Goal: Information Seeking & Learning: Compare options

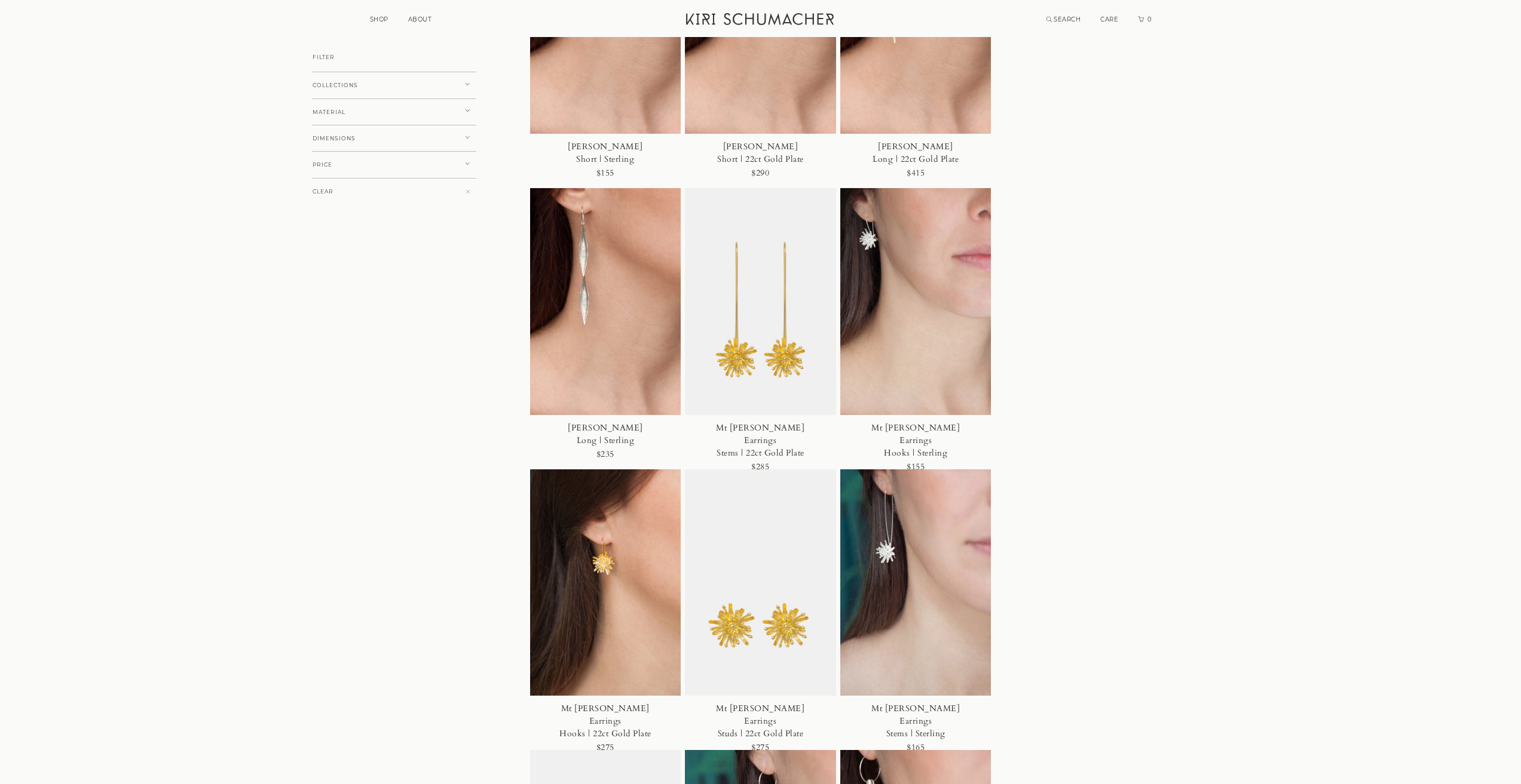
scroll to position [299, 0]
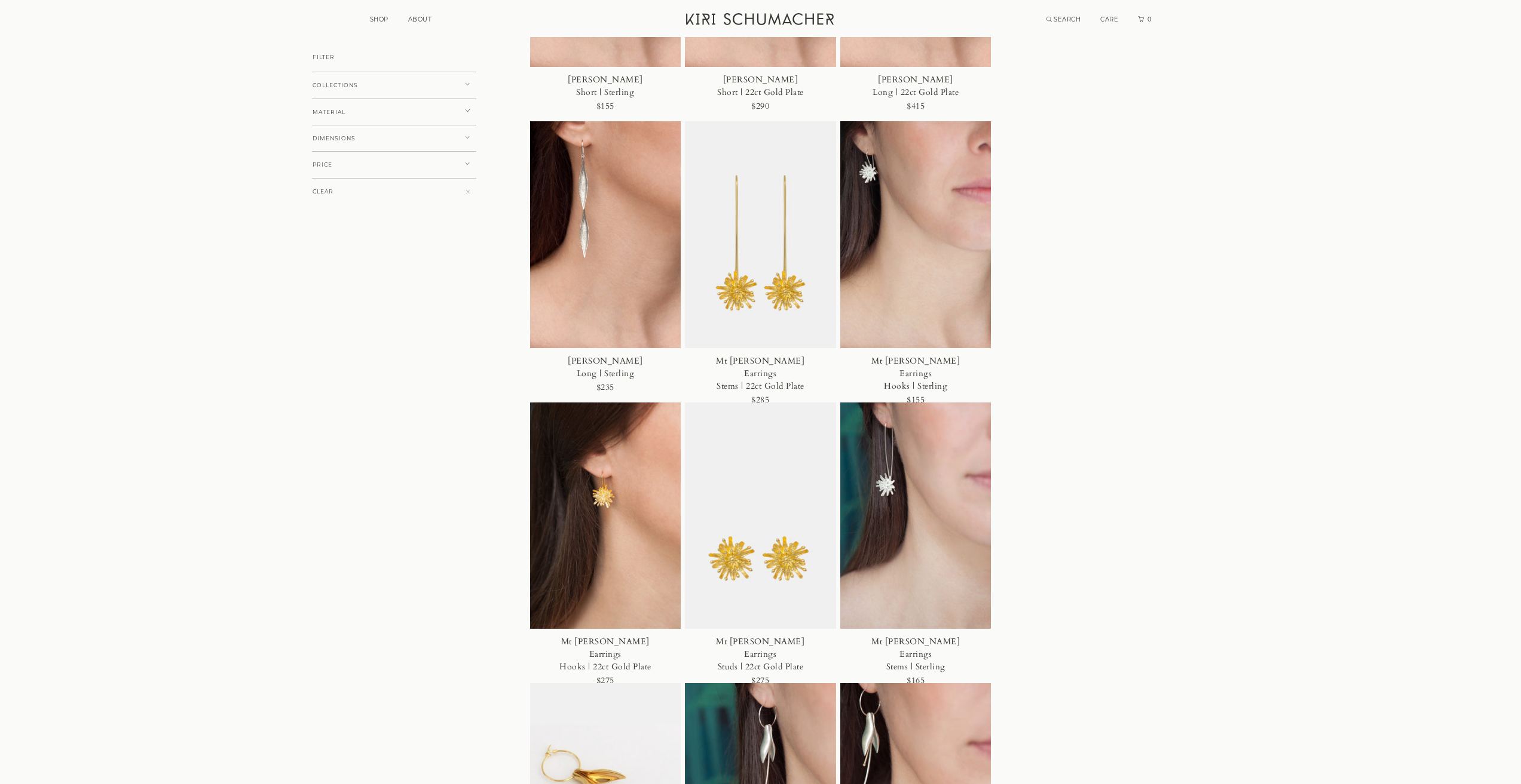
click at [762, 236] on img at bounding box center [760, 235] width 151 height 227
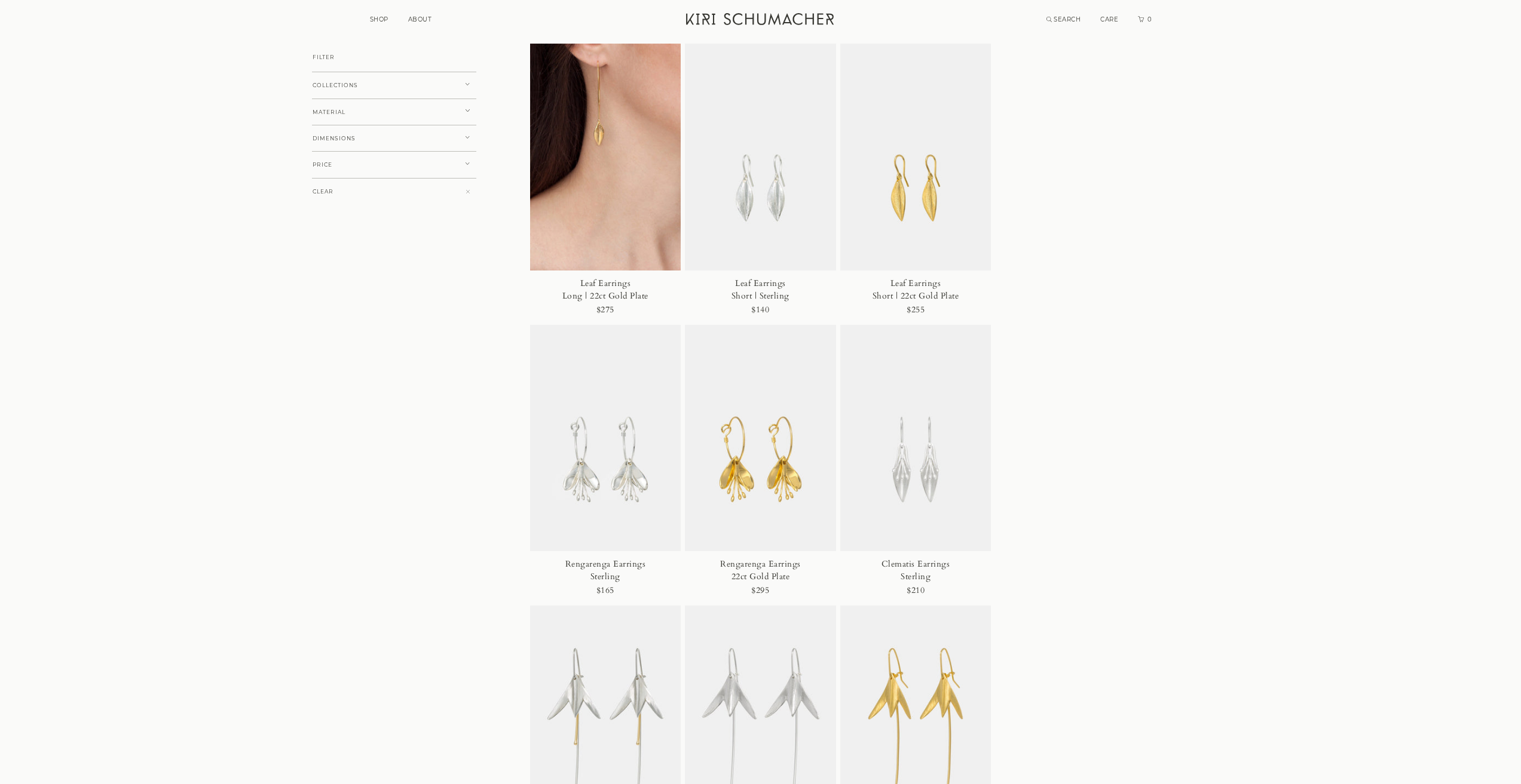
scroll to position [1792, 0]
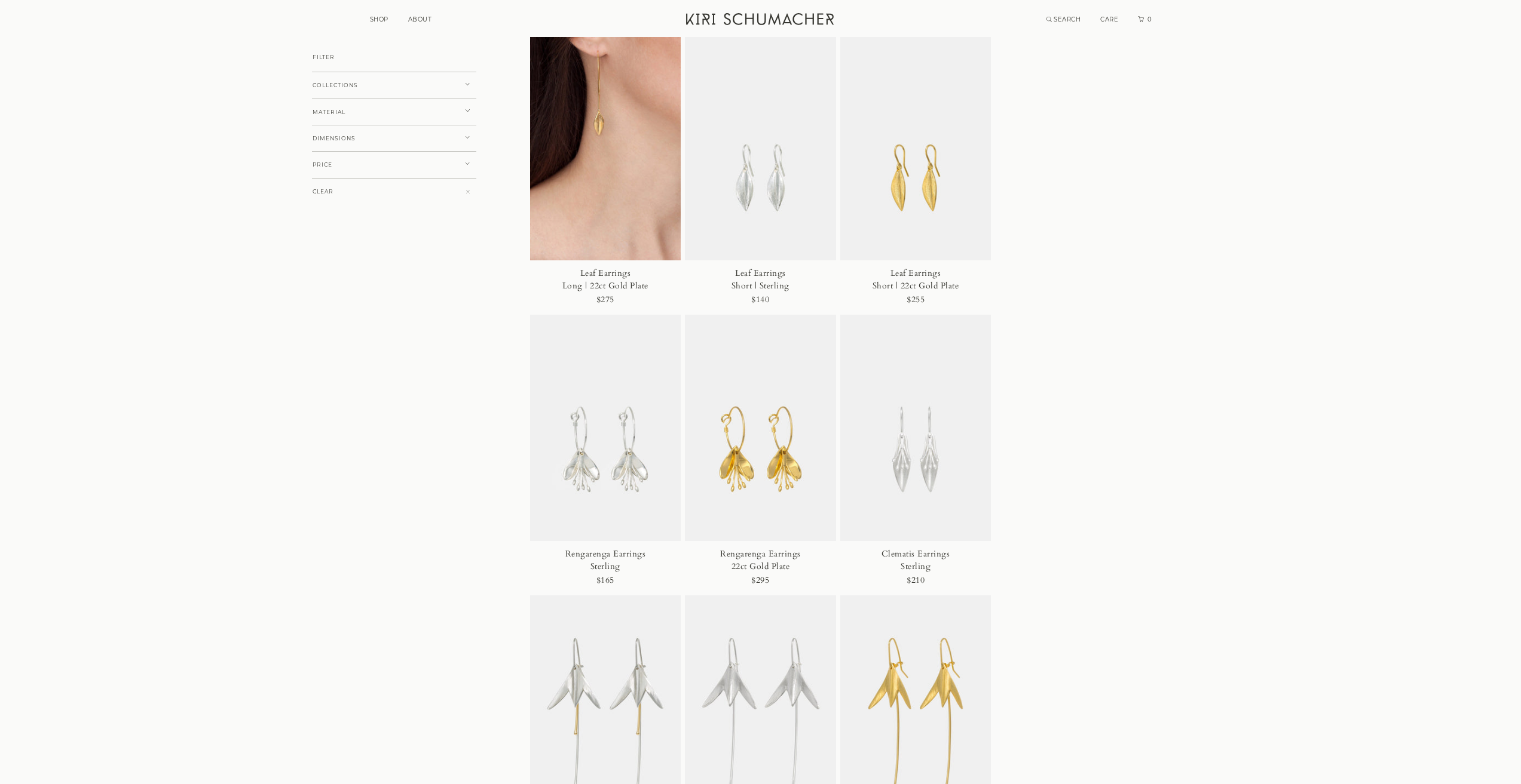
click at [777, 426] on img at bounding box center [760, 428] width 151 height 227
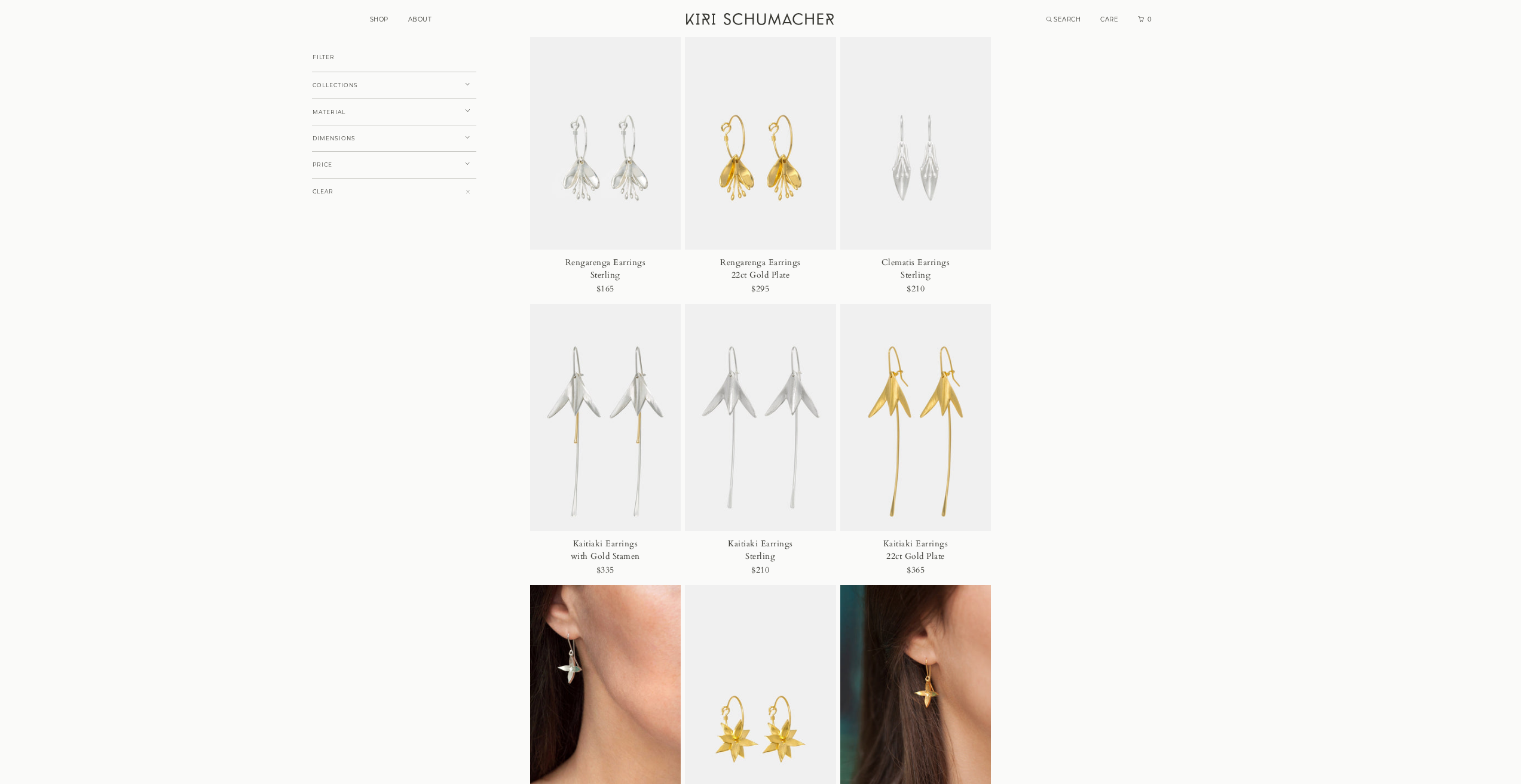
scroll to position [2090, 0]
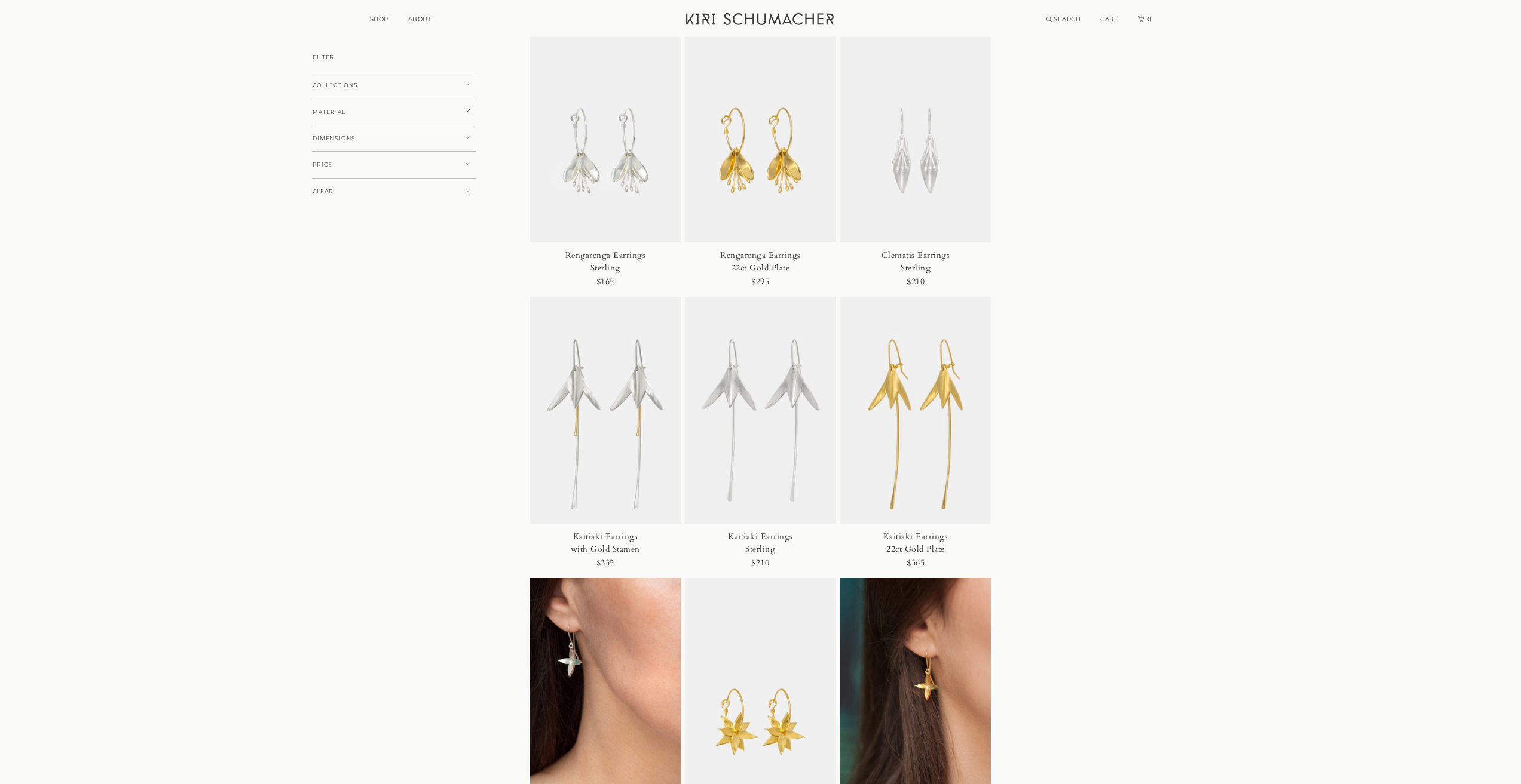
click at [928, 382] on img at bounding box center [916, 410] width 151 height 227
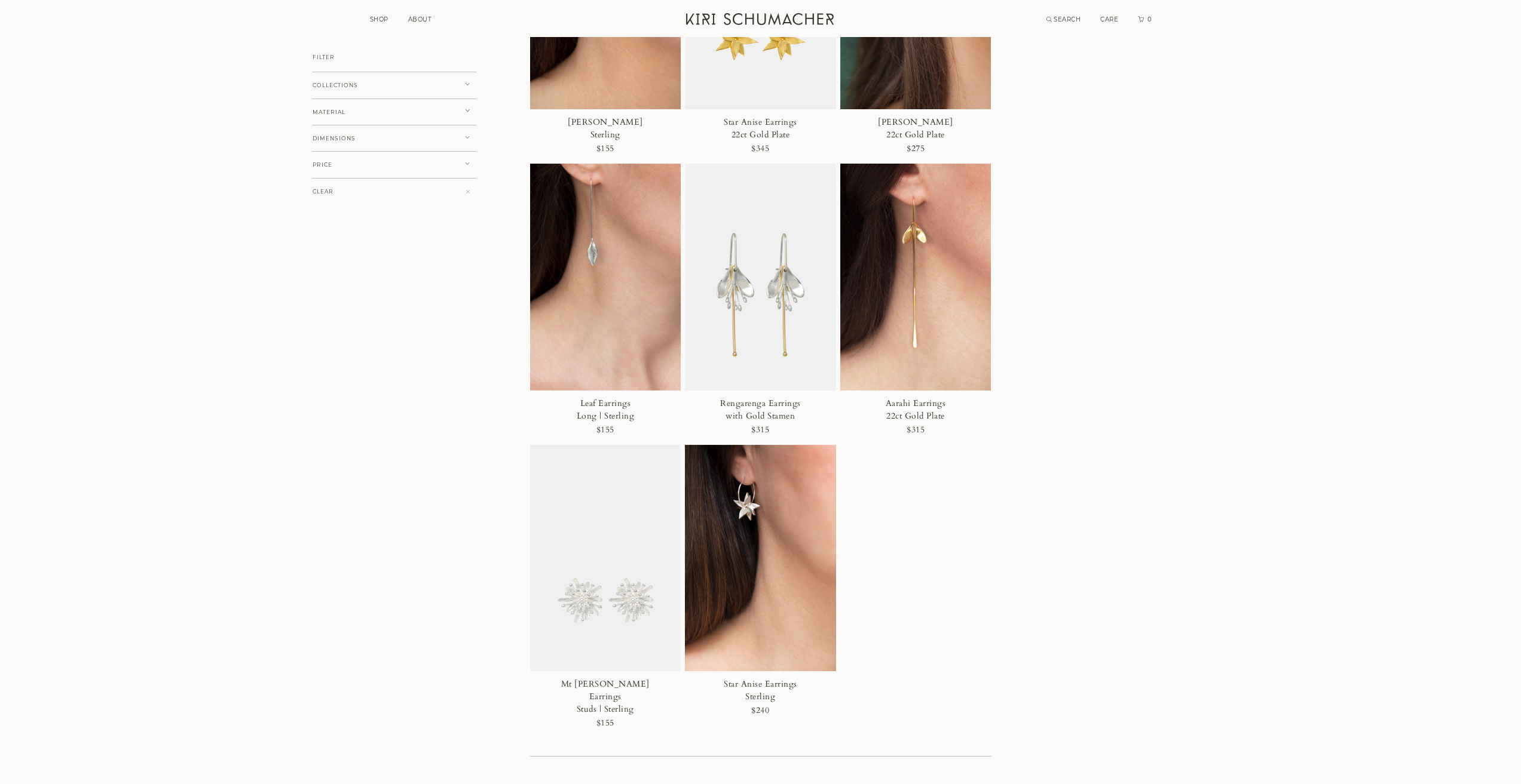
scroll to position [2747, 0]
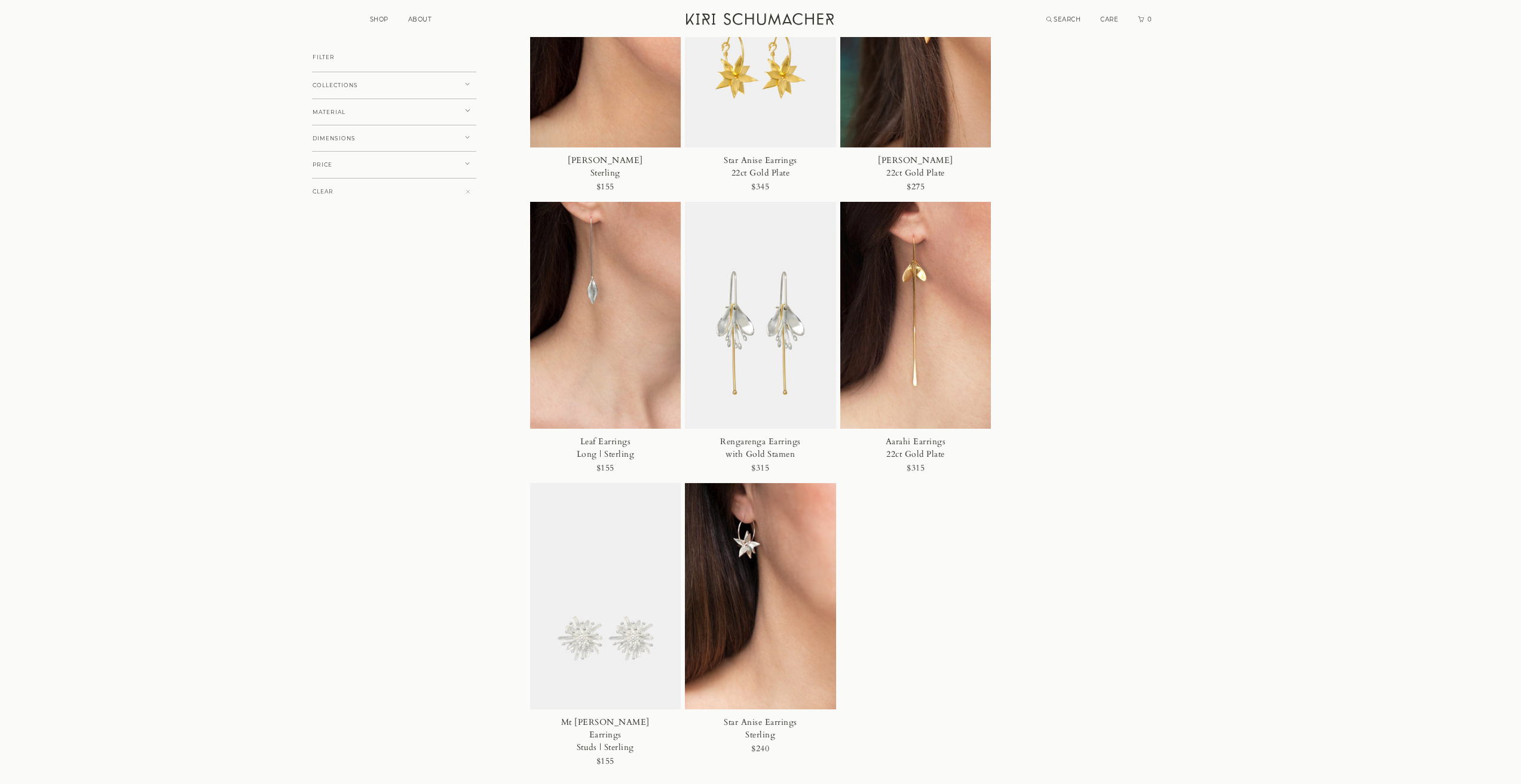
click at [786, 314] on img at bounding box center [760, 315] width 151 height 227
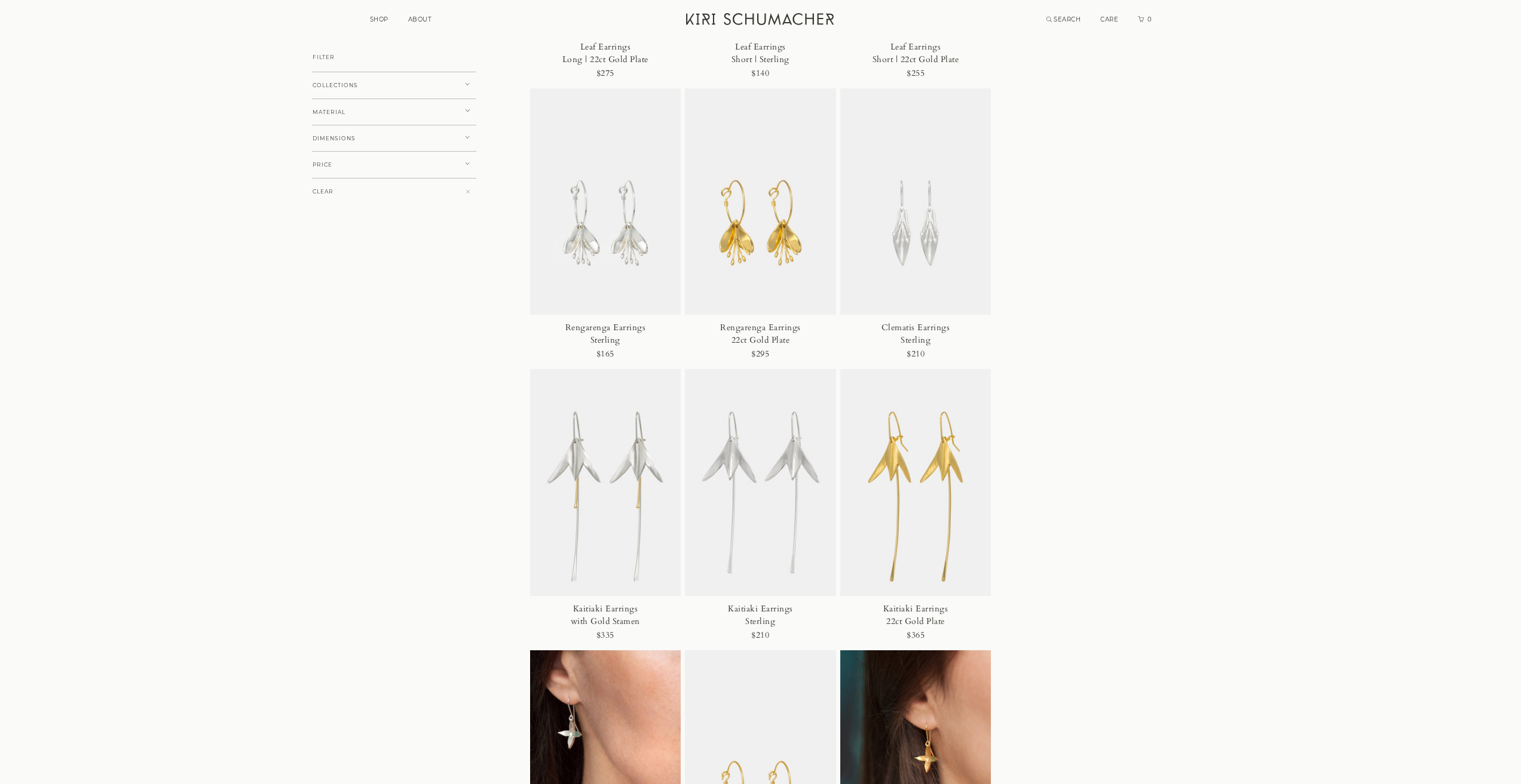
scroll to position [1971, 0]
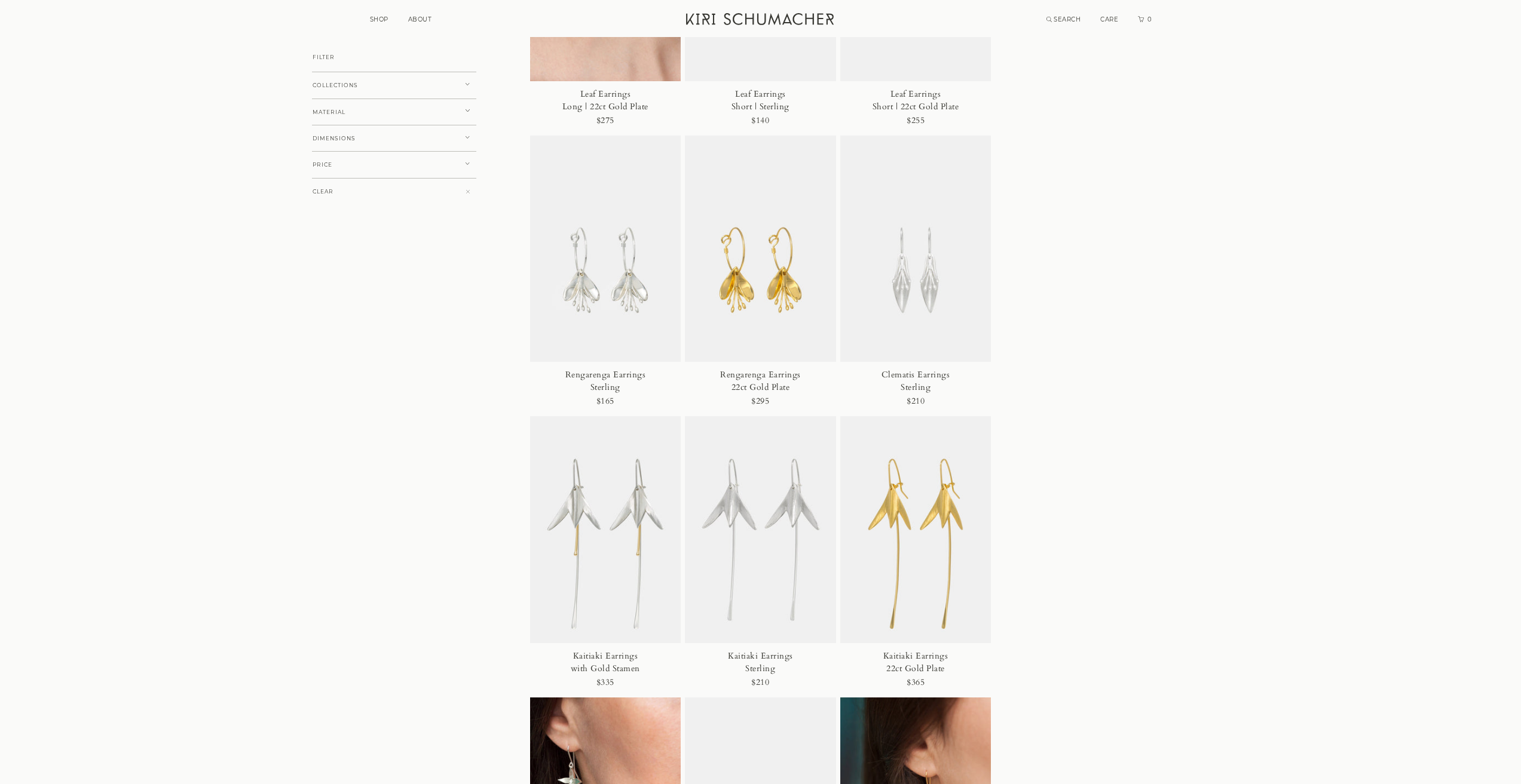
click at [770, 270] on img at bounding box center [760, 249] width 151 height 227
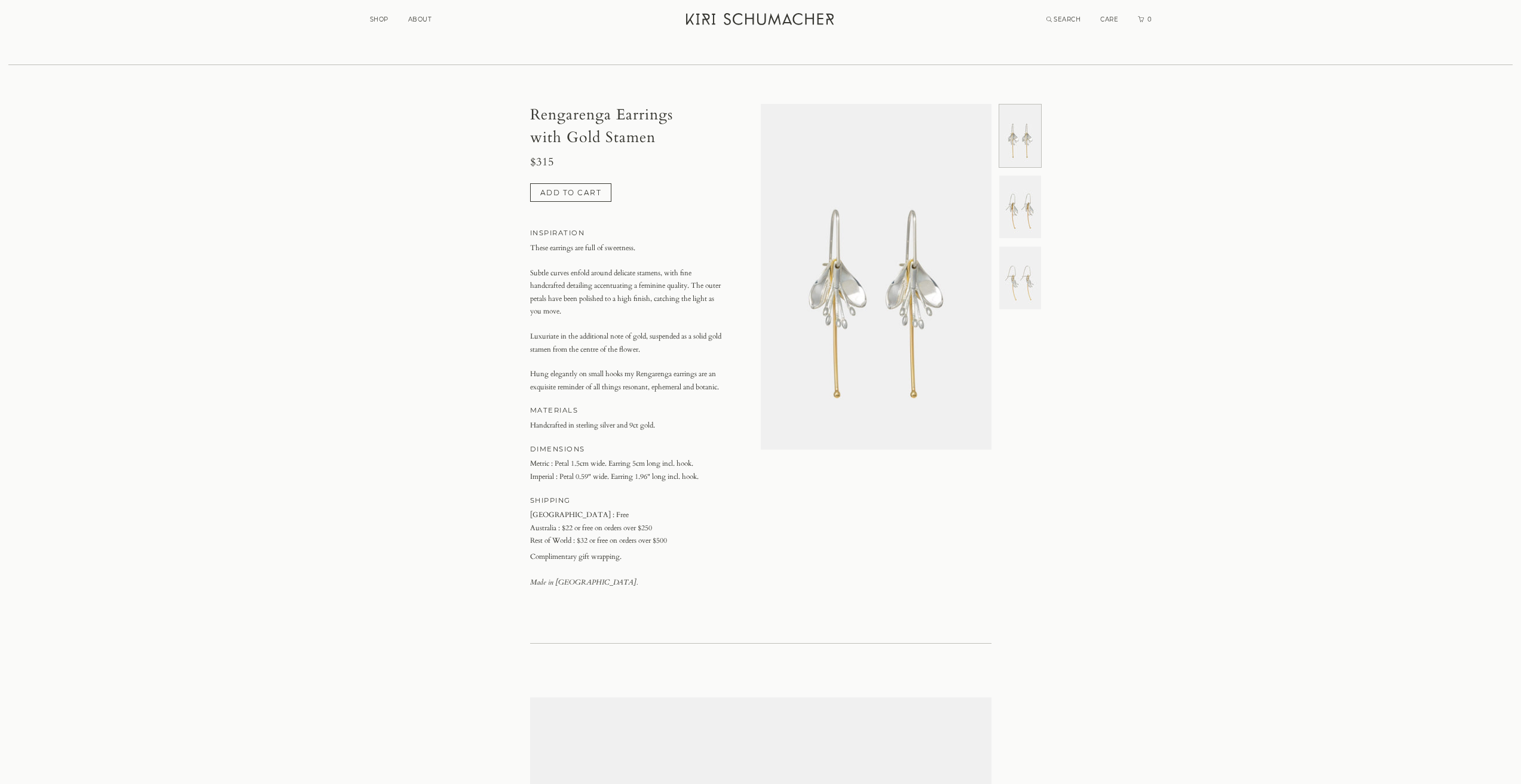
click at [1013, 281] on img at bounding box center [1020, 278] width 42 height 63
